Goal: Information Seeking & Learning: Understand process/instructions

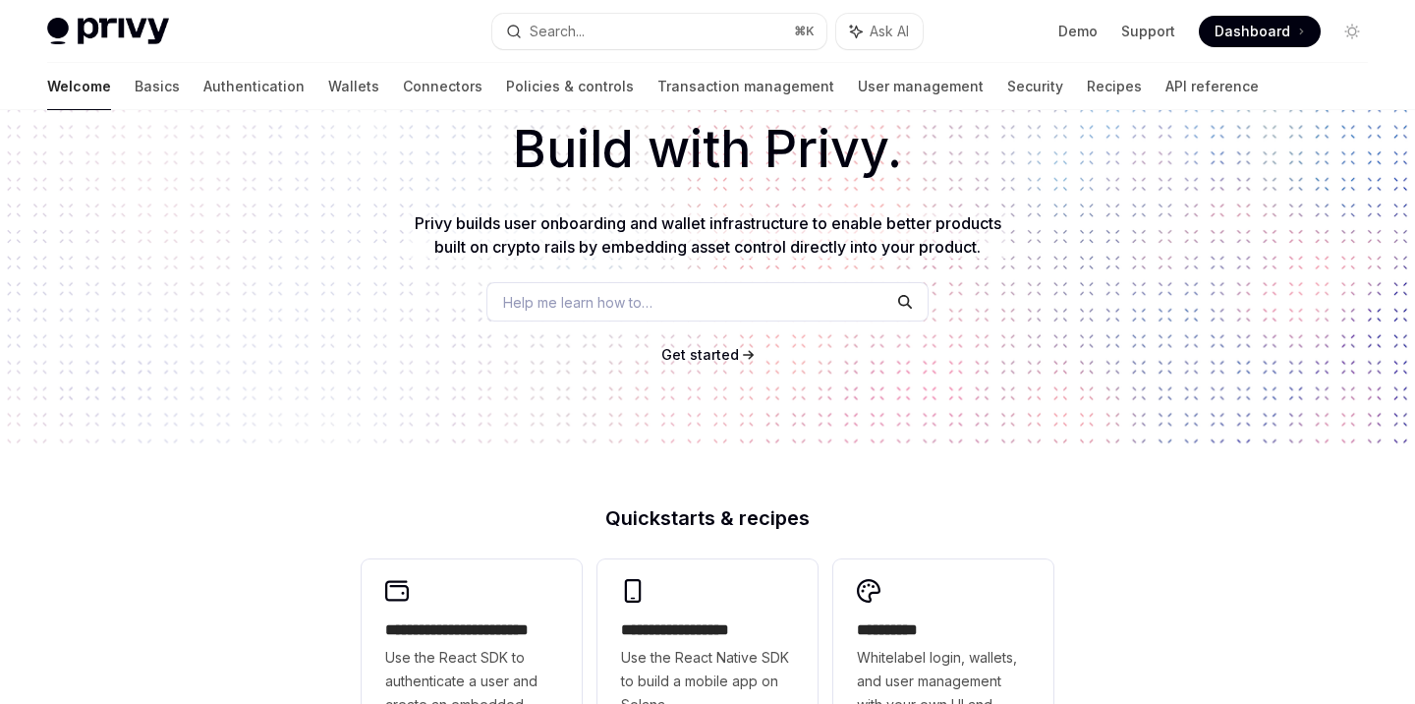
scroll to position [573, 0]
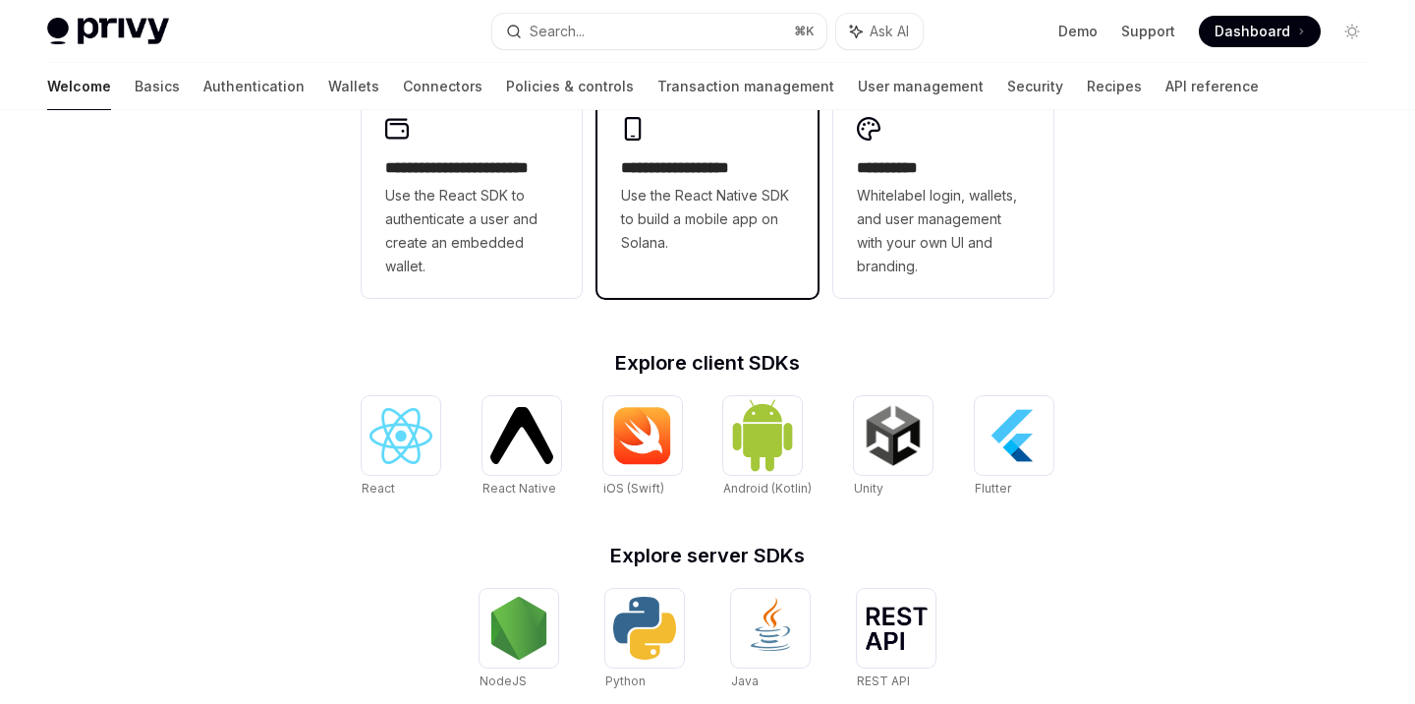
click at [638, 204] on span "Use the React Native SDK to build a mobile app on Solana." at bounding box center [707, 219] width 173 height 71
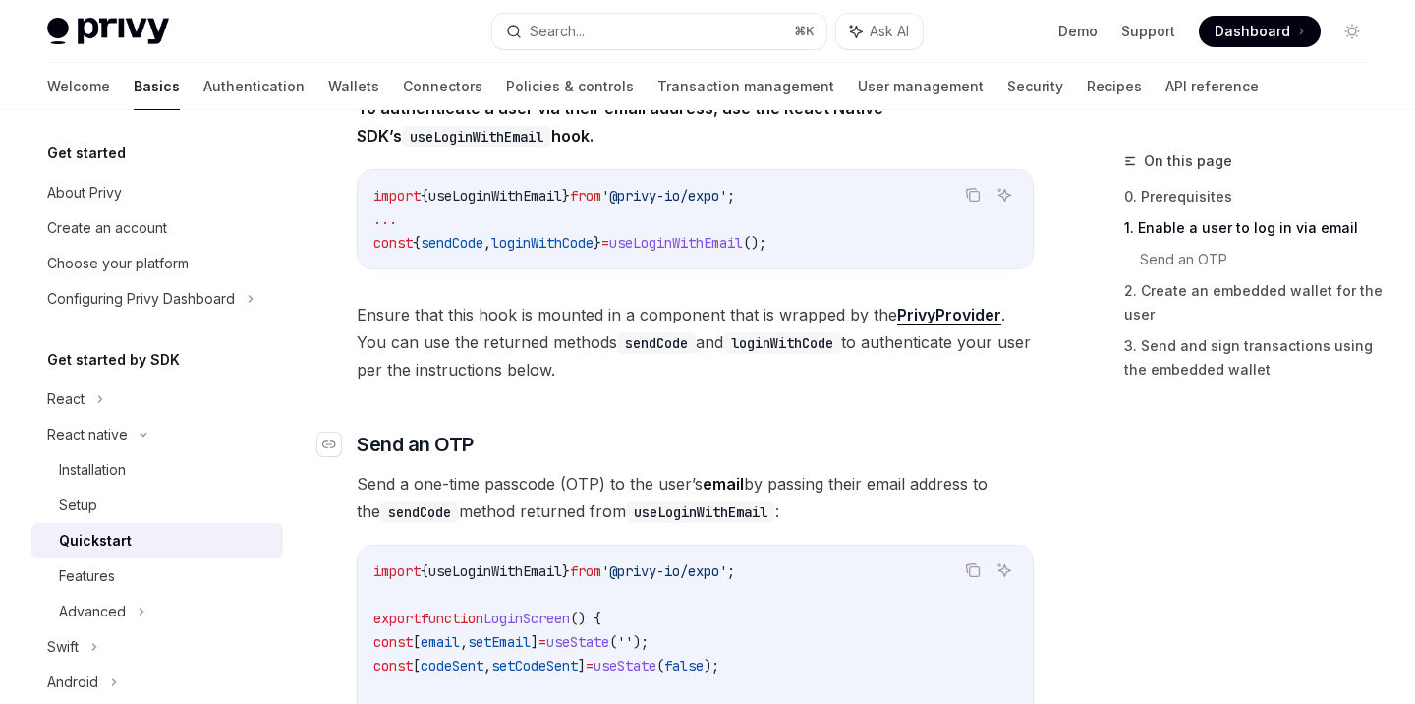
scroll to position [631, 0]
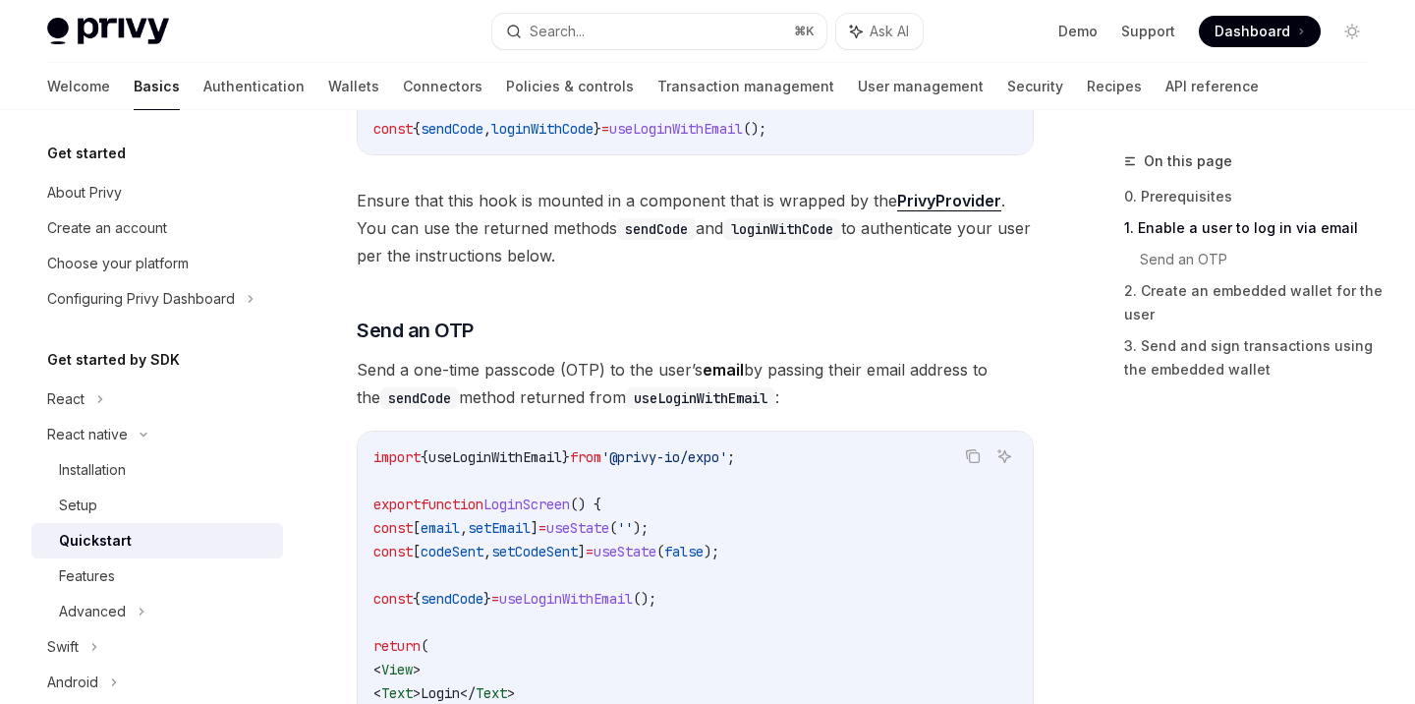
click at [541, 454] on span "useLoginWithEmail" at bounding box center [495, 457] width 134 height 18
copy span "useLoginWithEmail"
click at [397, 340] on span "Send an OTP" at bounding box center [415, 330] width 117 height 28
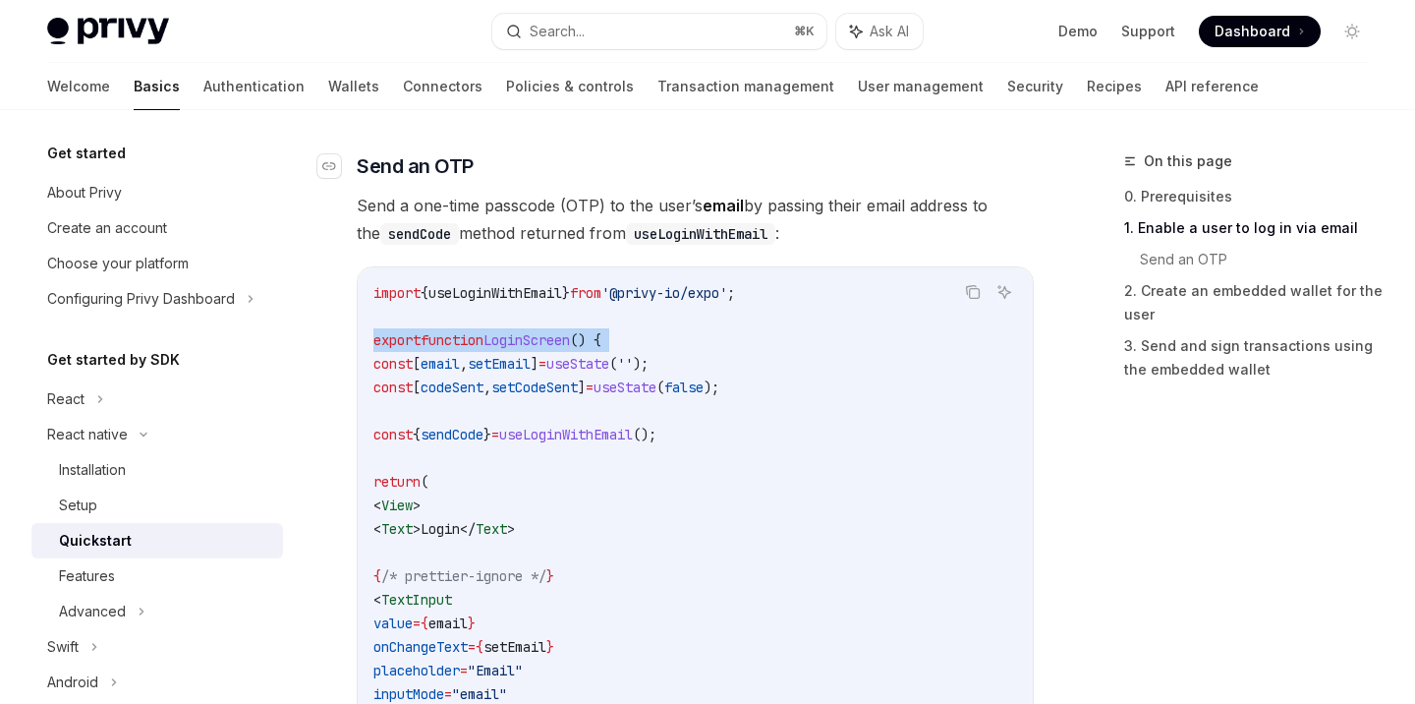
click at [397, 340] on span "export" at bounding box center [396, 340] width 47 height 18
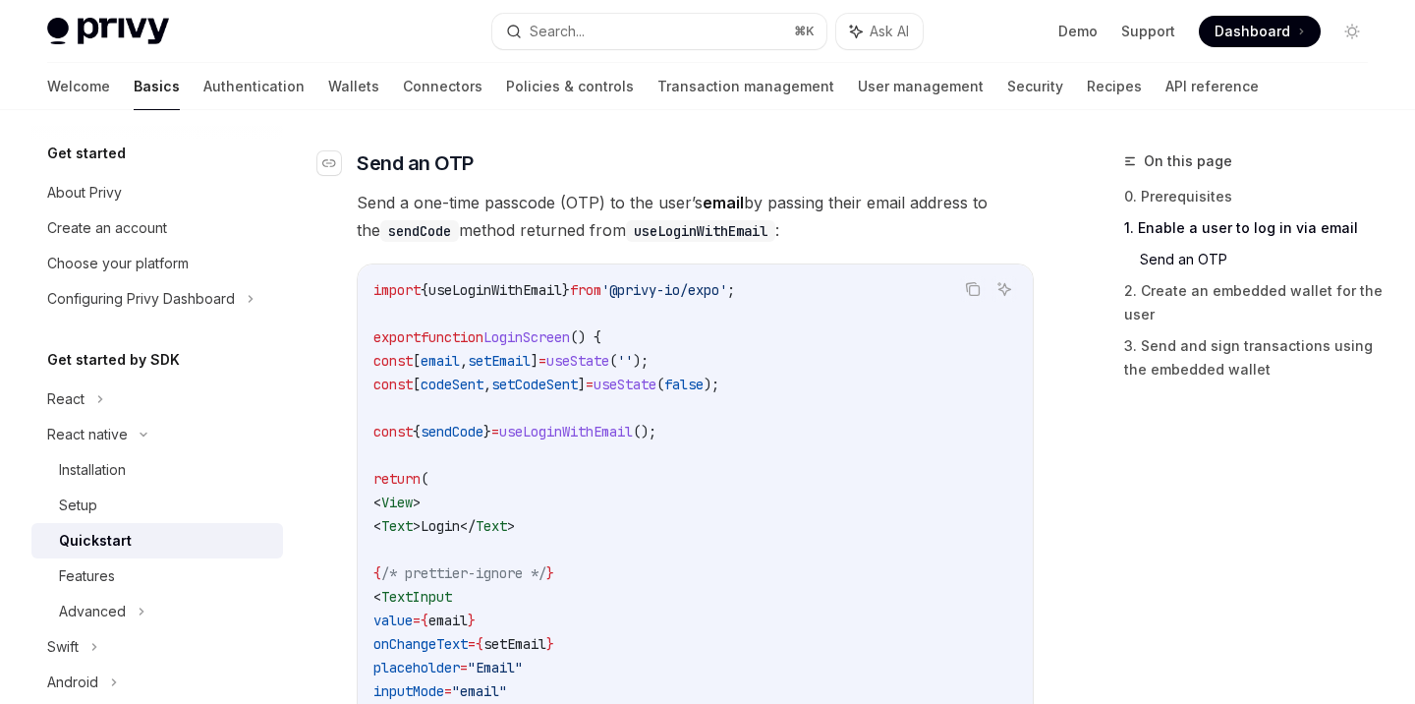
click at [387, 149] on span "Send an OTP" at bounding box center [415, 163] width 117 height 28
click at [428, 298] on span "{" at bounding box center [425, 290] width 8 height 18
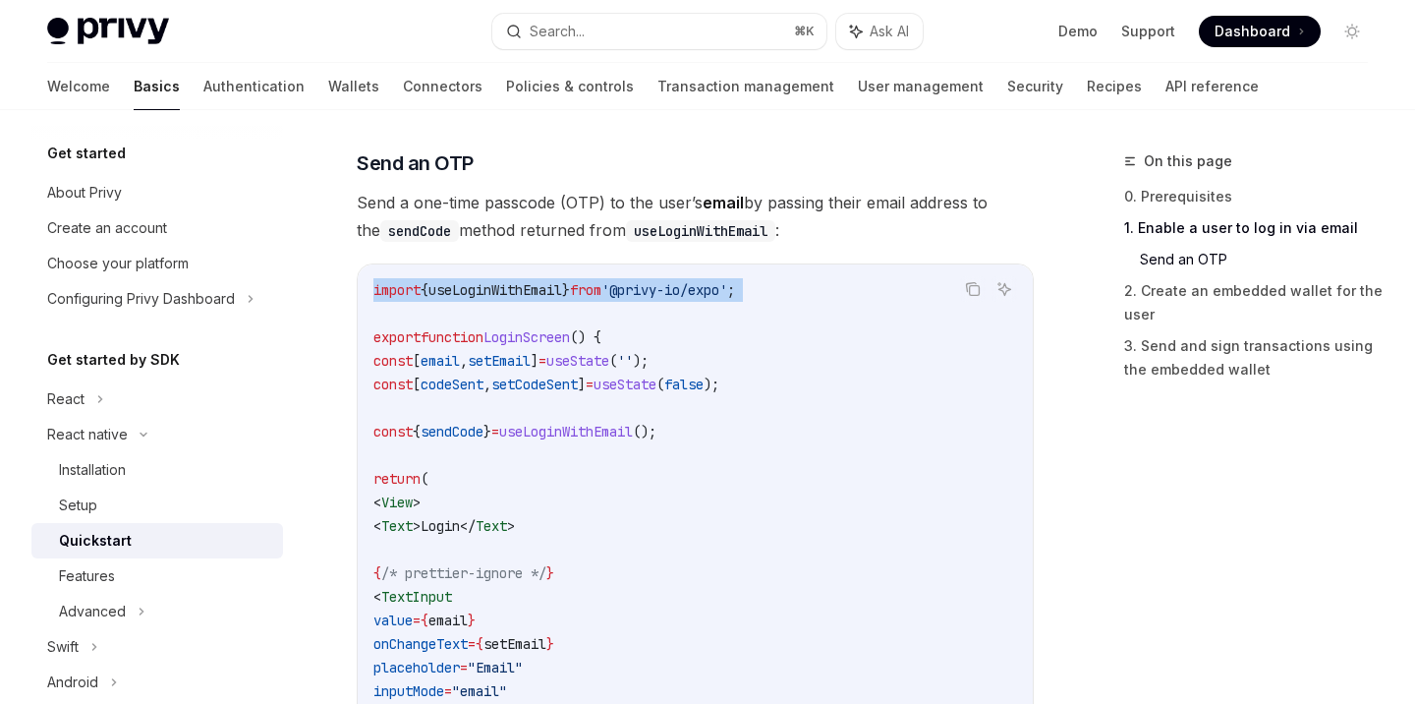
click at [428, 298] on span "{" at bounding box center [425, 290] width 8 height 18
click at [430, 336] on span "function" at bounding box center [452, 337] width 63 height 18
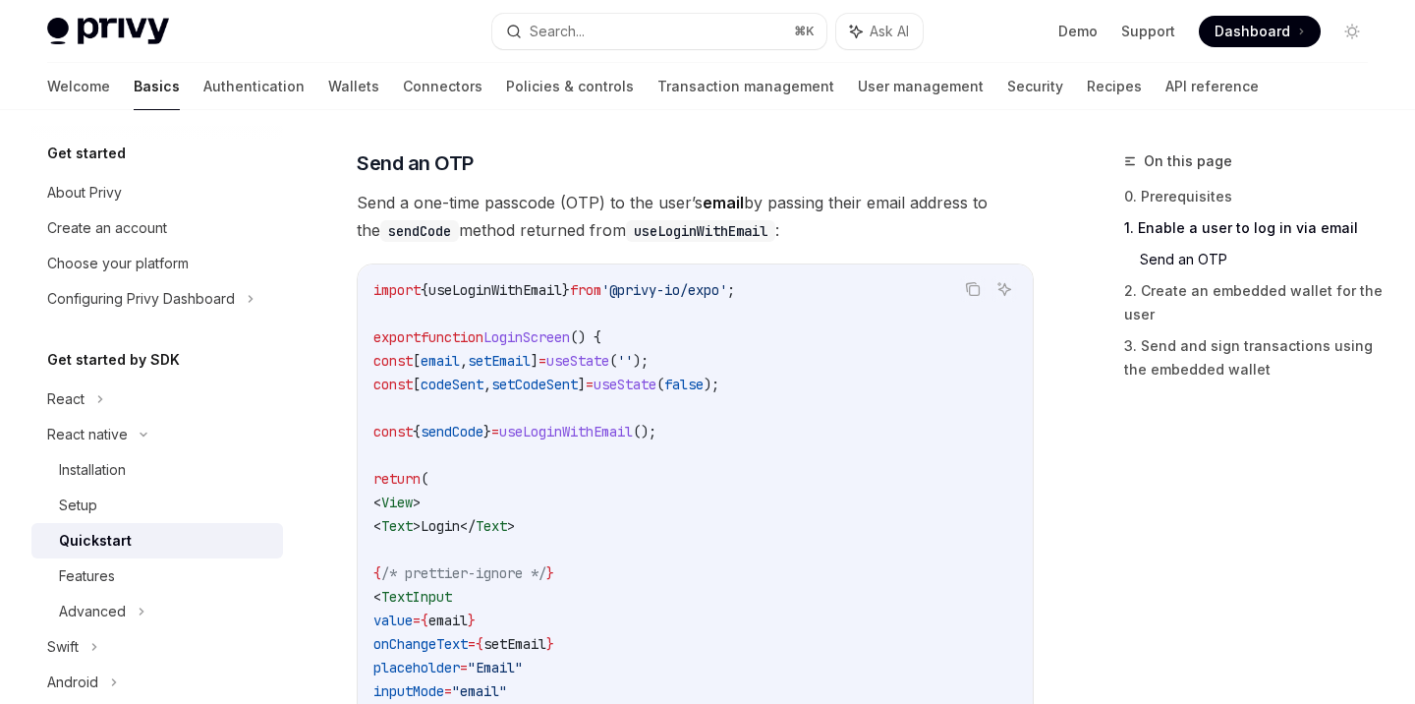
click at [430, 336] on span "function" at bounding box center [452, 337] width 63 height 18
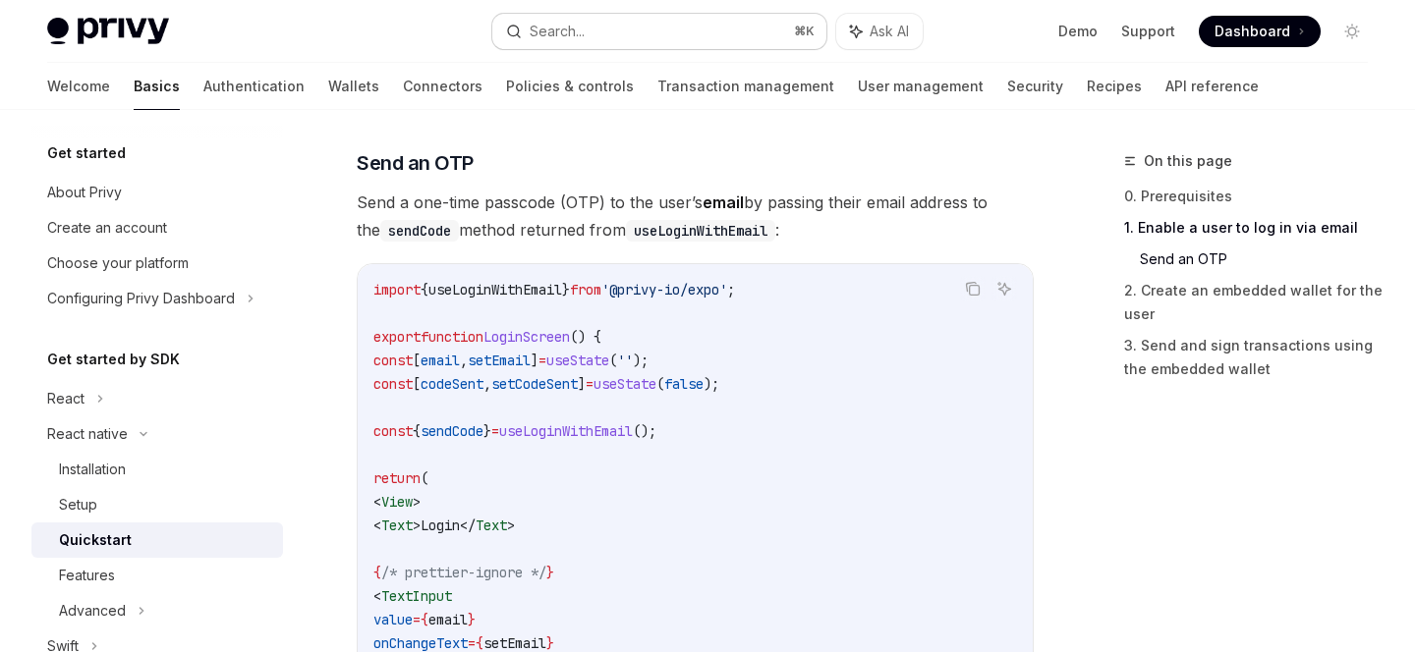
type textarea "*"
